Goal: Information Seeking & Learning: Check status

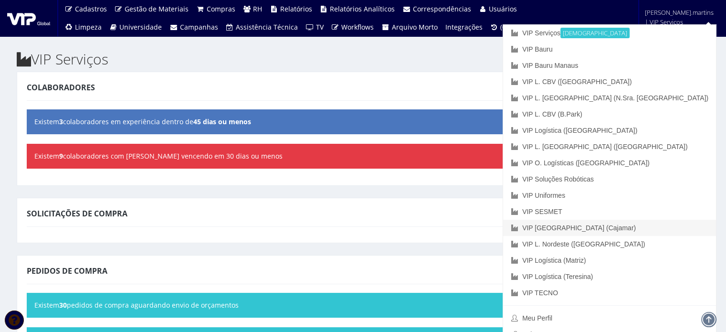
click at [654, 225] on link "VIP [GEOGRAPHIC_DATA] (Cajamar)" at bounding box center [609, 228] width 213 height 16
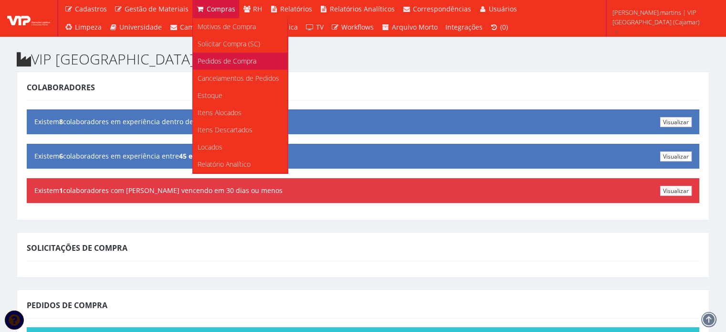
click at [222, 60] on span "Pedidos de Compra" at bounding box center [227, 60] width 59 height 9
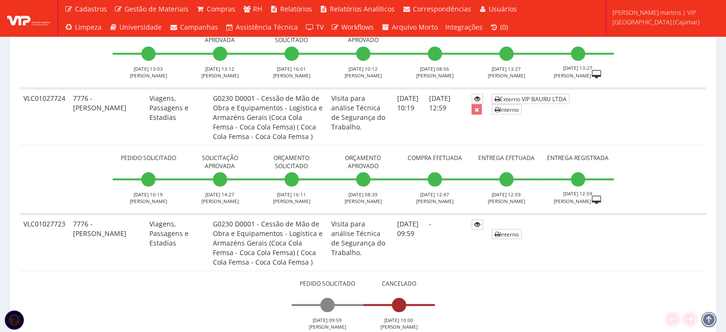
scroll to position [1750, 0]
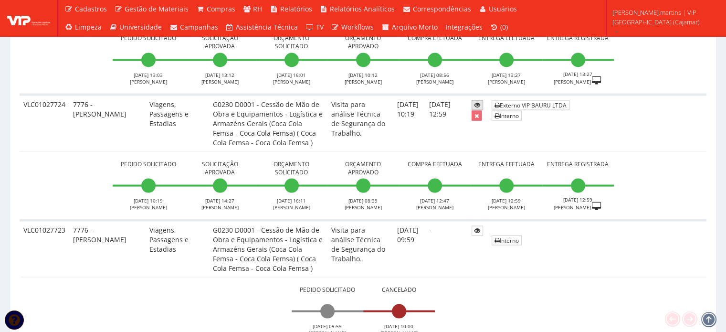
click at [480, 101] on icon at bounding box center [478, 104] width 6 height 7
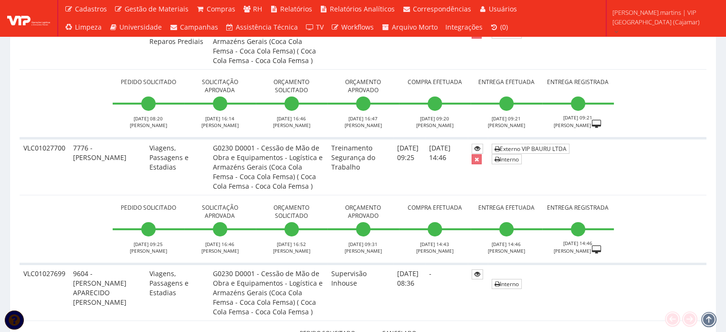
scroll to position [3119, 0]
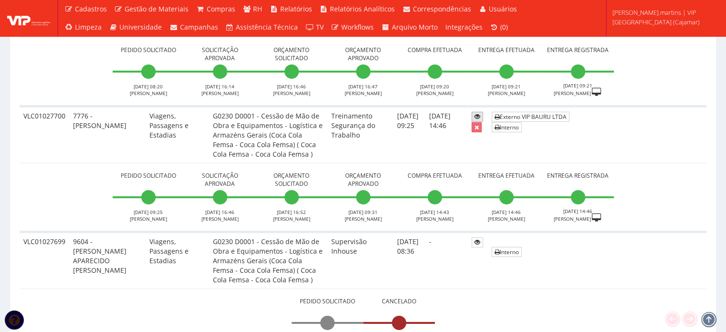
click at [480, 113] on icon at bounding box center [478, 116] width 6 height 7
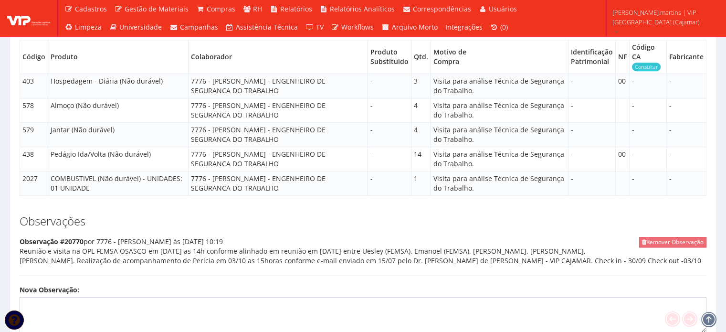
scroll to position [795, 0]
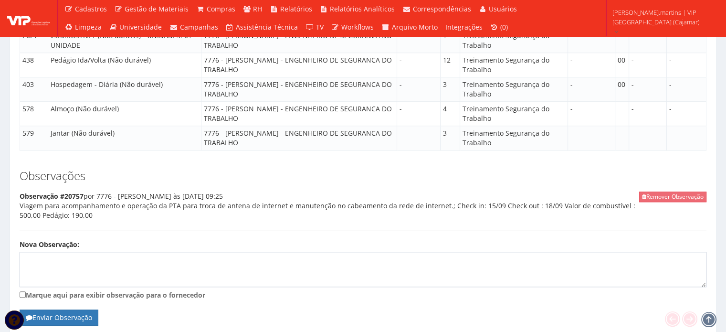
scroll to position [914, 0]
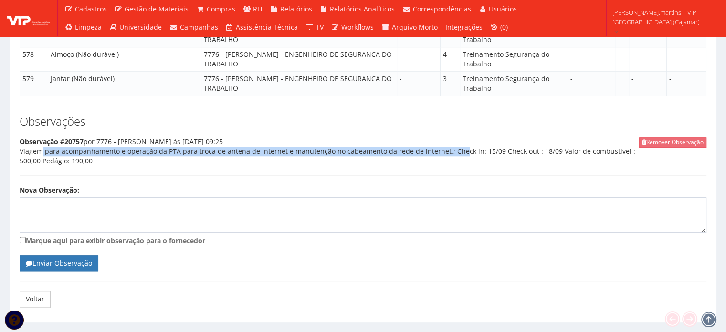
drag, startPoint x: 20, startPoint y: 127, endPoint x: 441, endPoint y: 133, distance: 421.6
click at [441, 137] on div "Remover Observação Observação #20757 por 7776 - RODRIGO MARTINS às 08/09/2025 0…" at bounding box center [363, 156] width 687 height 39
copy div "Viagem para acompanhamento e operação da PTA para troca de antena de internet e…"
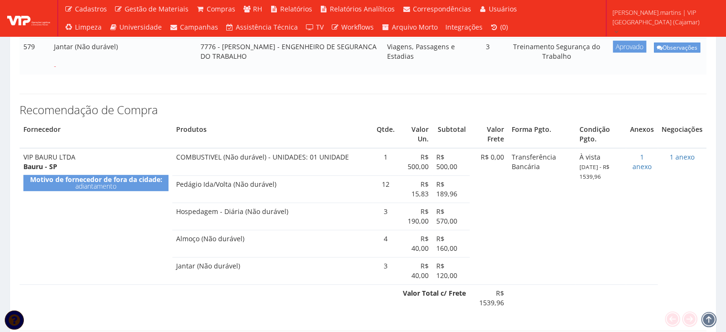
scroll to position [372, 0]
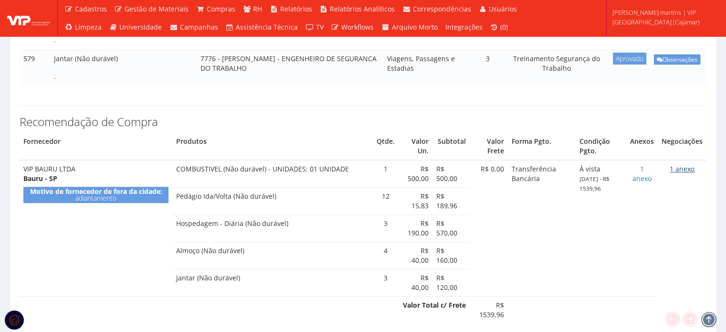
click at [686, 164] on link "1 anexo" at bounding box center [682, 168] width 25 height 9
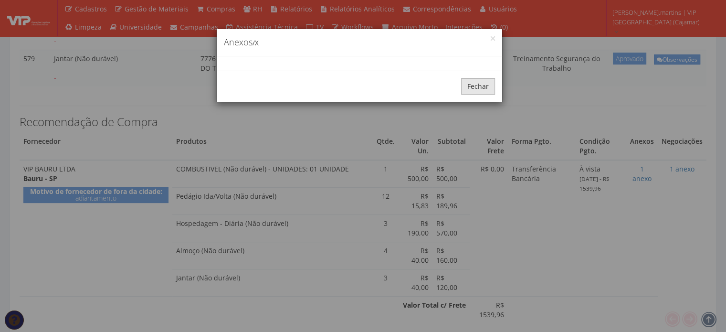
click at [487, 84] on button "Fechar" at bounding box center [478, 86] width 34 height 16
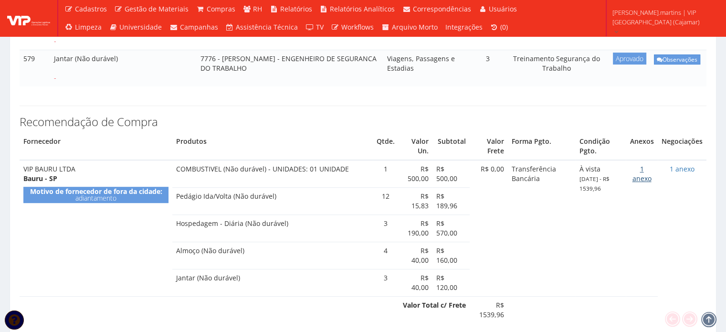
click at [648, 164] on link "1 anexo" at bounding box center [641, 173] width 19 height 19
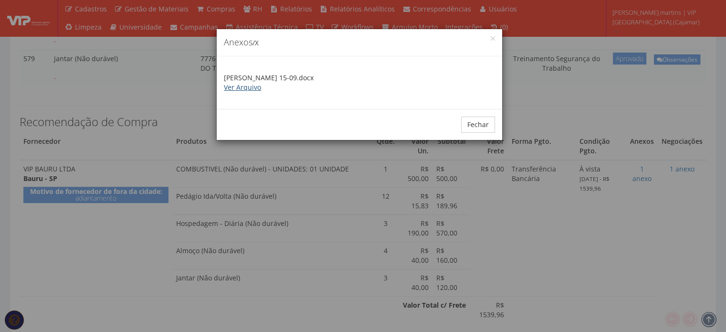
click at [243, 84] on link "Ver Arquivo" at bounding box center [242, 87] width 37 height 9
click at [491, 37] on button "×" at bounding box center [493, 38] width 4 height 4
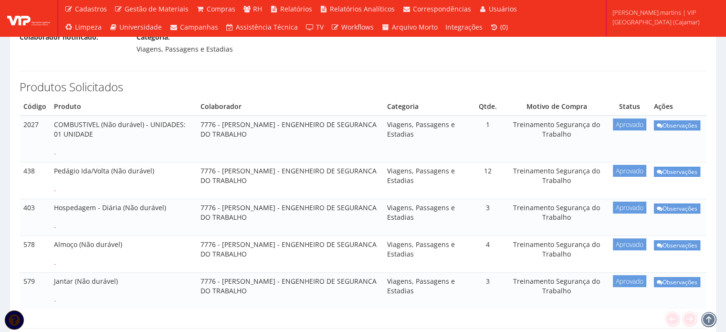
scroll to position [0, 0]
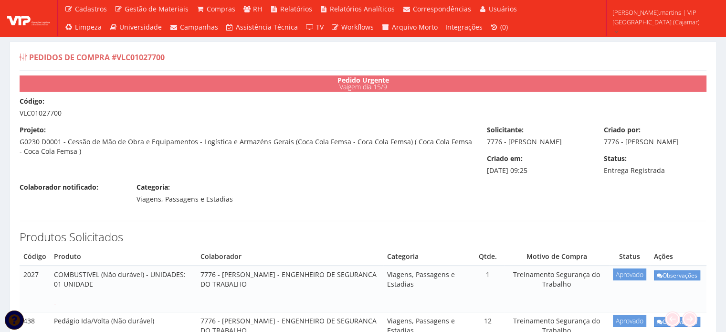
drag, startPoint x: 20, startPoint y: 112, endPoint x: 69, endPoint y: 114, distance: 49.2
click at [69, 114] on div "Código: VLC01027700" at bounding box center [362, 106] width 701 height 21
copy div "VLC01027700"
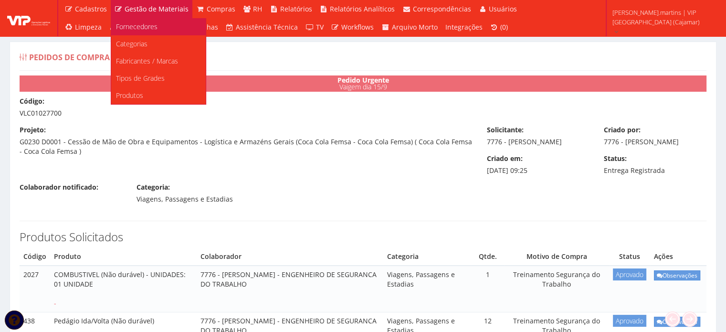
copy div "VLC01027700"
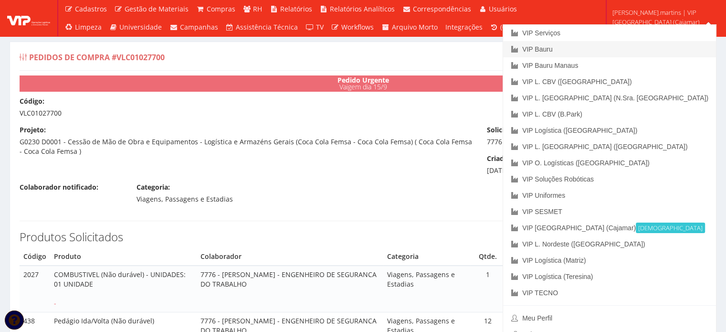
click at [663, 45] on link "VIP Bauru" at bounding box center [609, 49] width 213 height 16
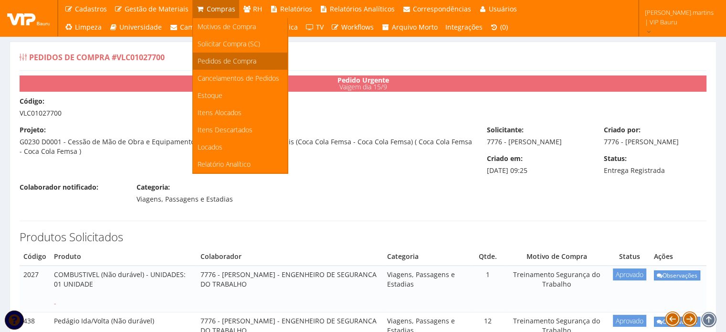
click at [214, 61] on span "Pedidos de Compra" at bounding box center [227, 60] width 59 height 9
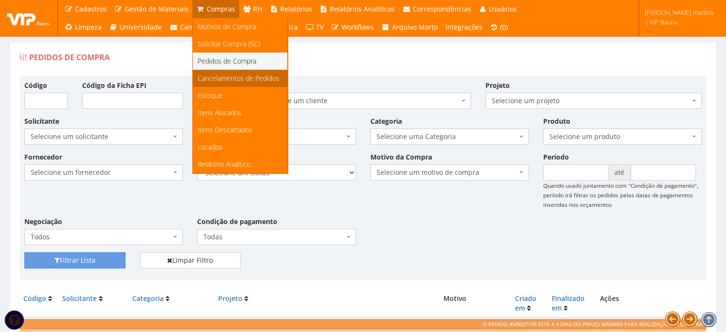
drag, startPoint x: 219, startPoint y: 57, endPoint x: 229, endPoint y: 71, distance: 17.1
click at [219, 57] on span "Pedidos de Compra" at bounding box center [227, 60] width 59 height 9
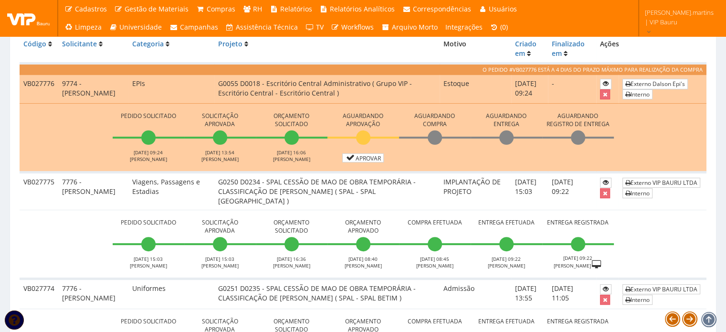
scroll to position [276, 0]
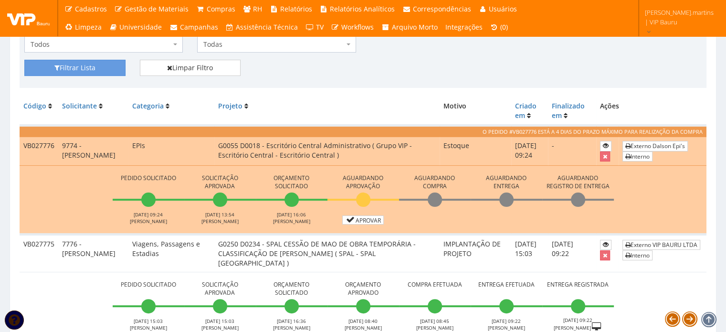
scroll to position [254, 0]
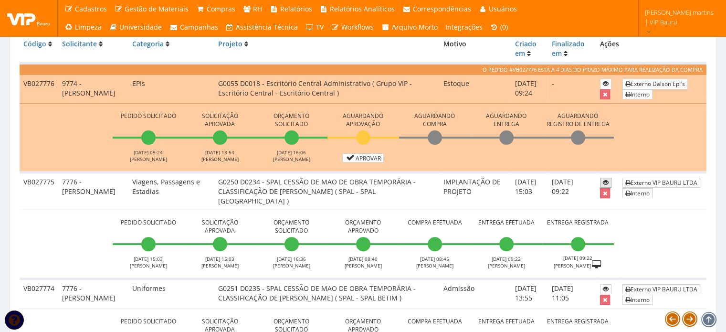
click at [603, 181] on icon at bounding box center [606, 182] width 6 height 7
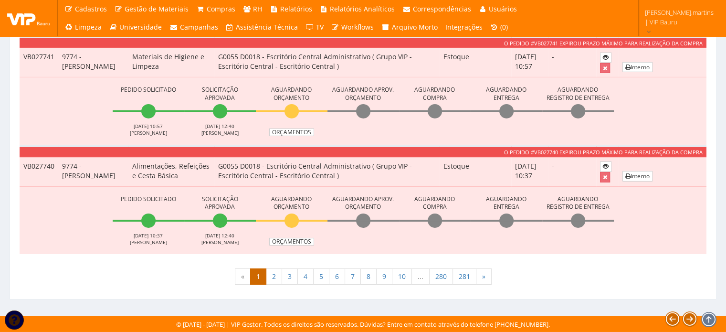
scroll to position [3246, 0]
click at [279, 276] on link "2" at bounding box center [274, 276] width 16 height 16
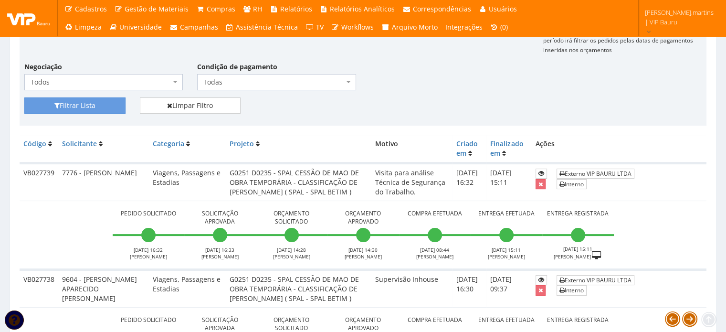
scroll to position [159, 0]
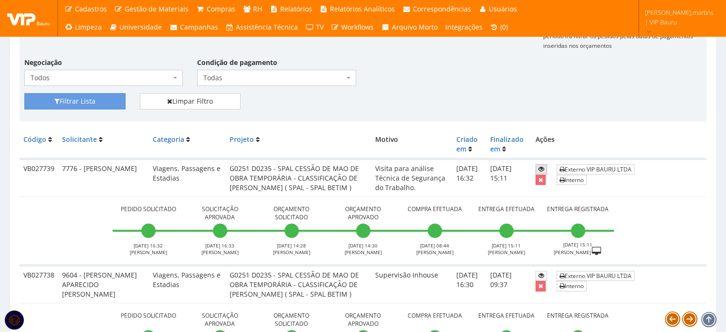
click at [542, 168] on link at bounding box center [541, 169] width 11 height 10
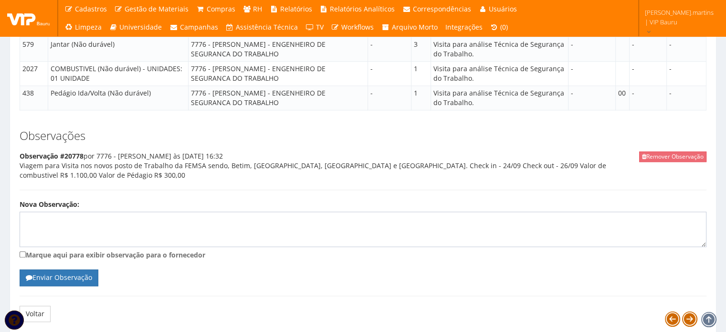
scroll to position [827, 0]
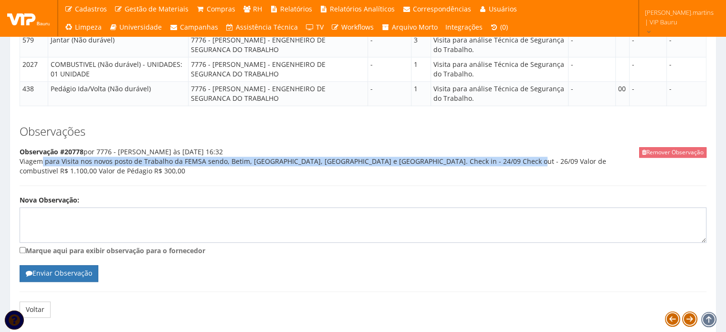
drag, startPoint x: 17, startPoint y: 204, endPoint x: 480, endPoint y: 207, distance: 462.6
copy div "Viagem para Visita nos novos posto de Trabalho da FEMSA sendo, Betim, [GEOGRAPH…"
